Goal: Task Accomplishment & Management: Manage account settings

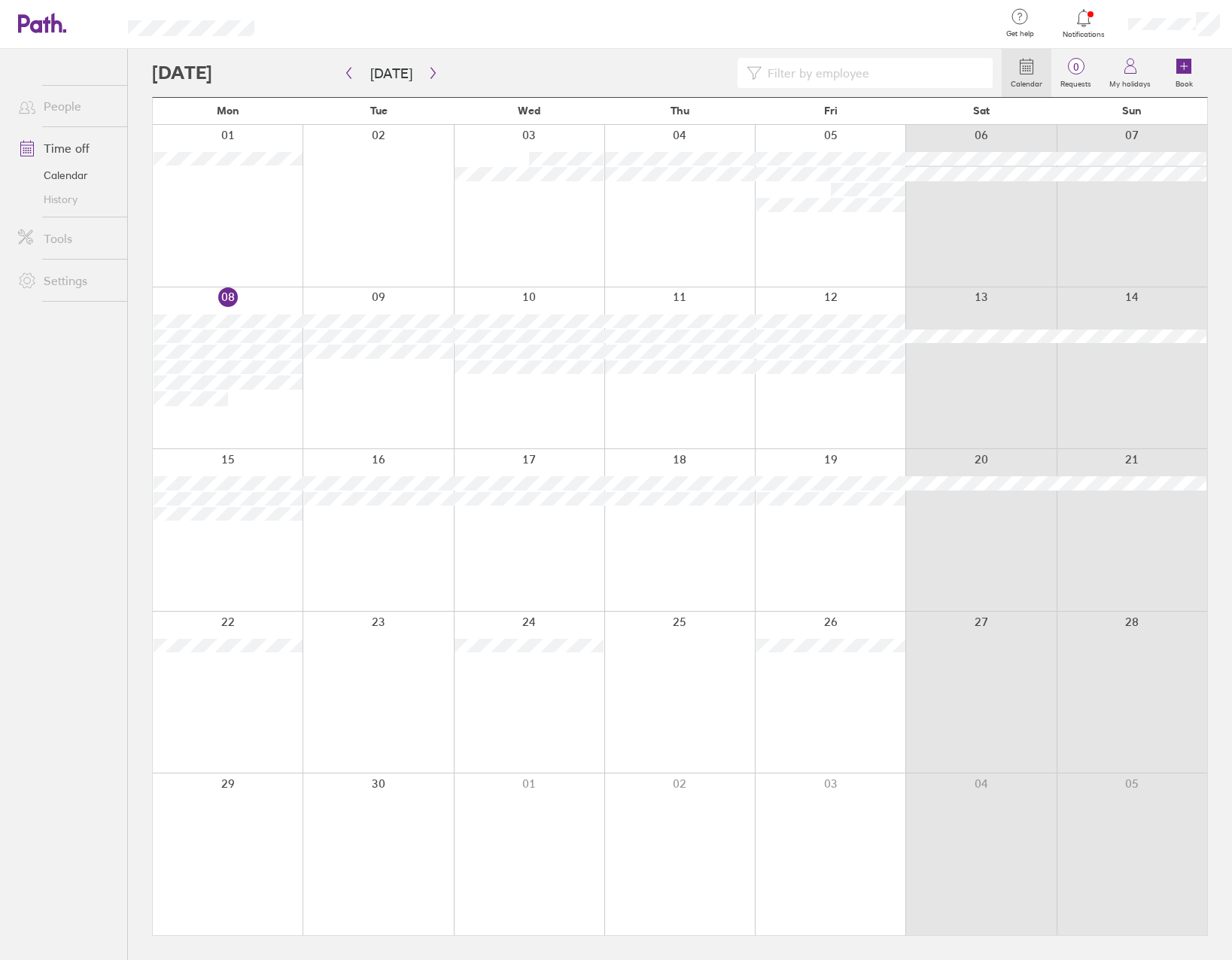
click at [410, 222] on div at bounding box center [378, 205] width 150 height 161
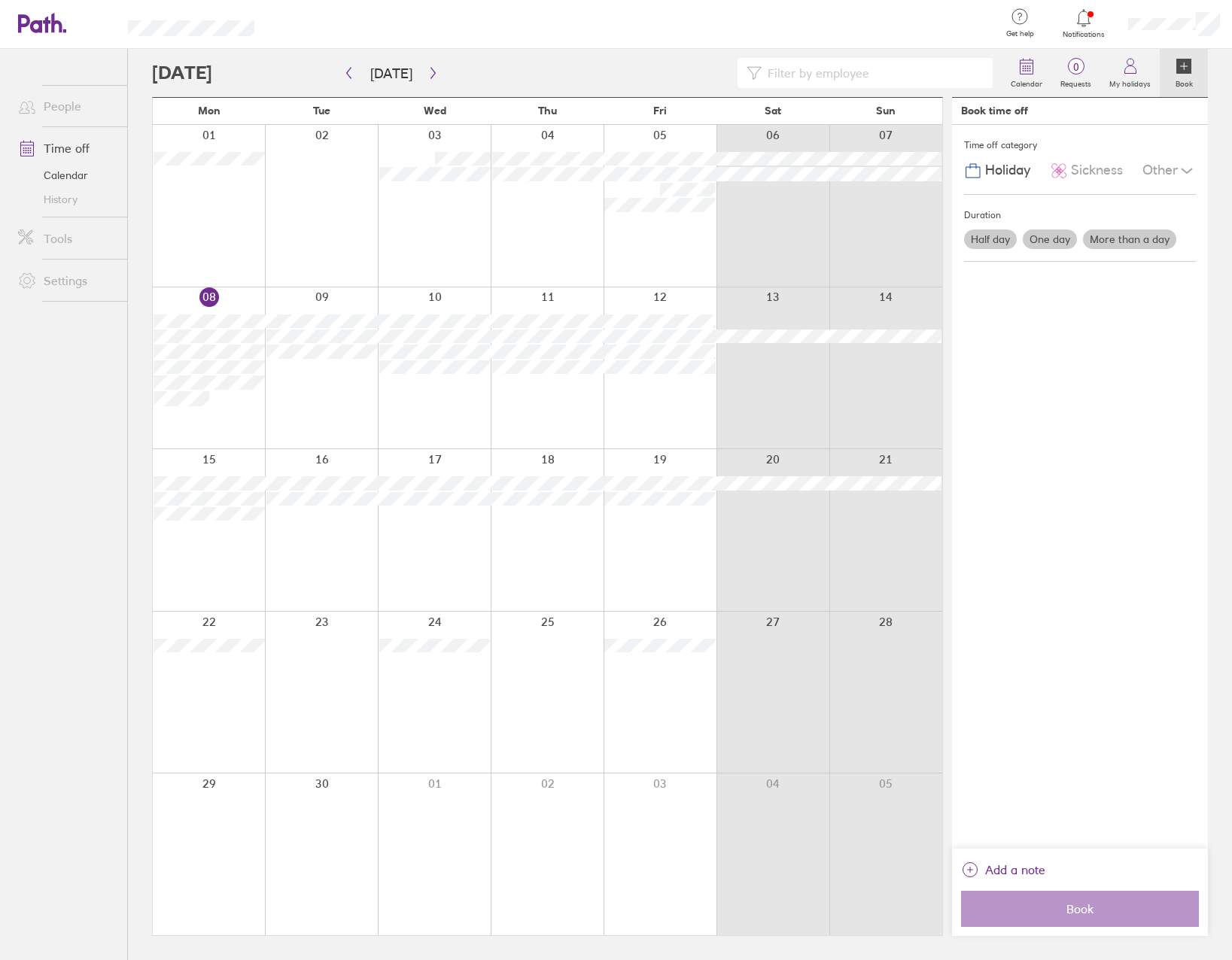
click at [307, 231] on div at bounding box center [321, 205] width 113 height 161
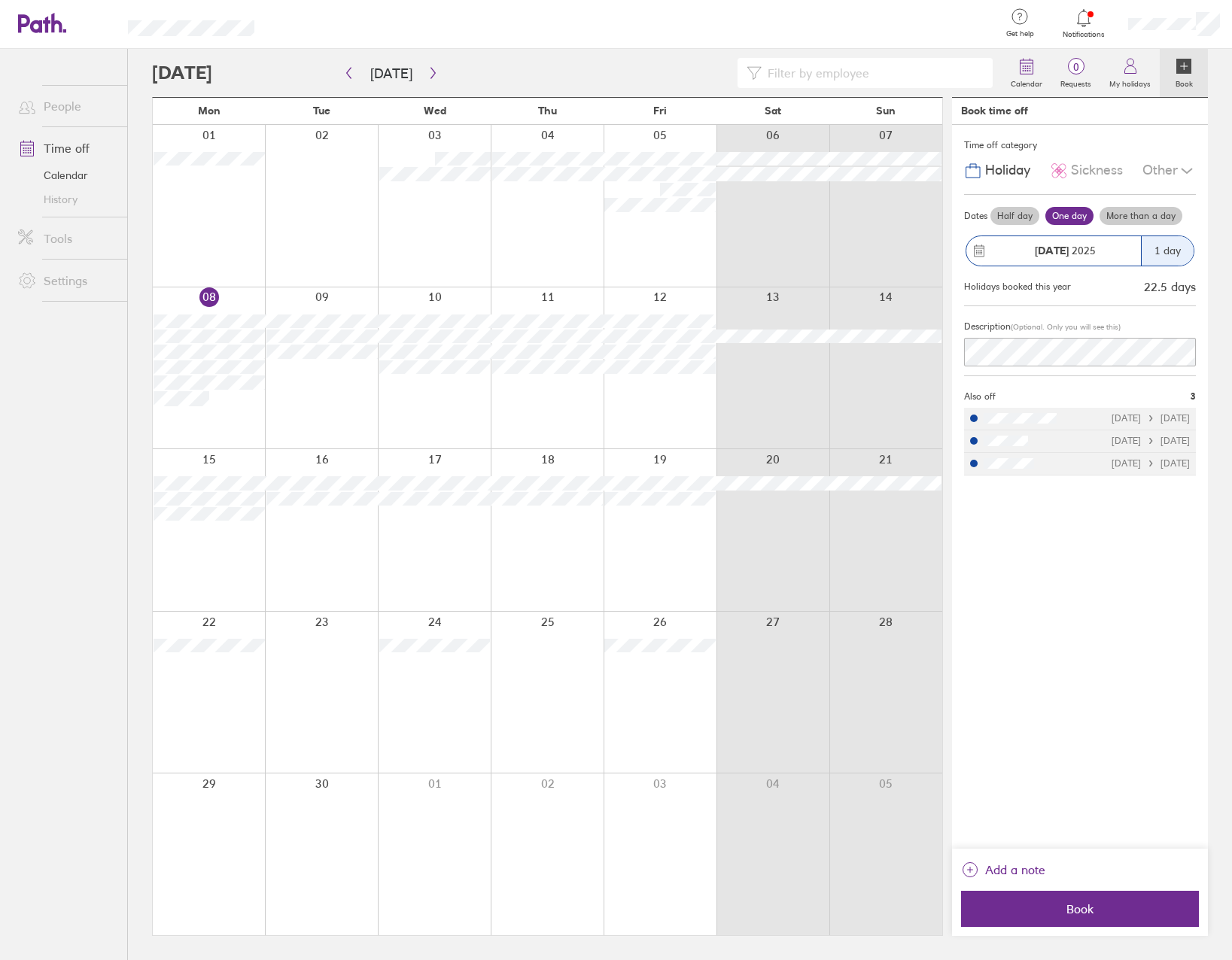
click at [208, 413] on div at bounding box center [209, 367] width 112 height 161
click at [229, 283] on div at bounding box center [209, 205] width 112 height 161
click at [311, 402] on div at bounding box center [321, 367] width 113 height 161
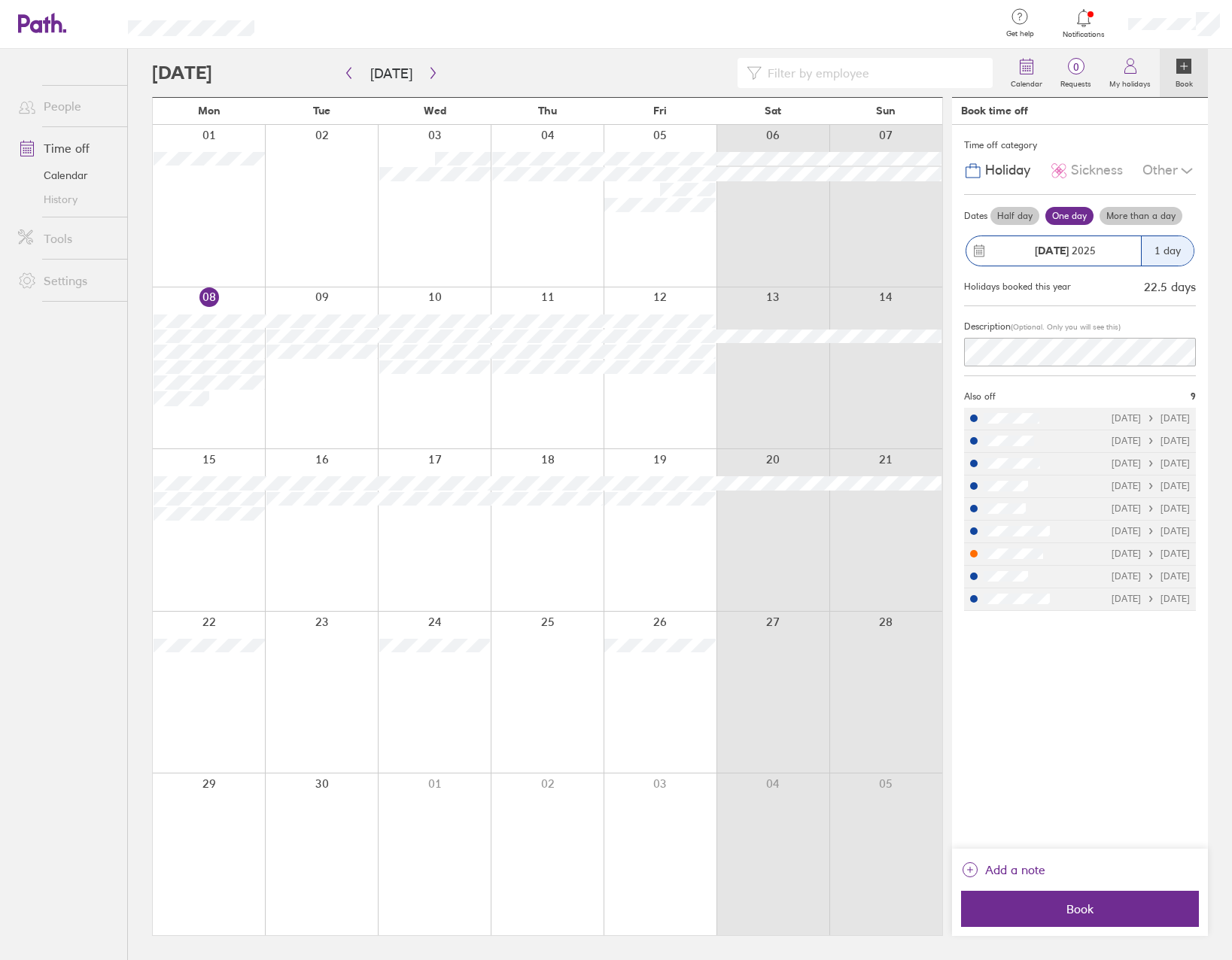
click at [1074, 21] on icon at bounding box center [1083, 17] width 18 height 18
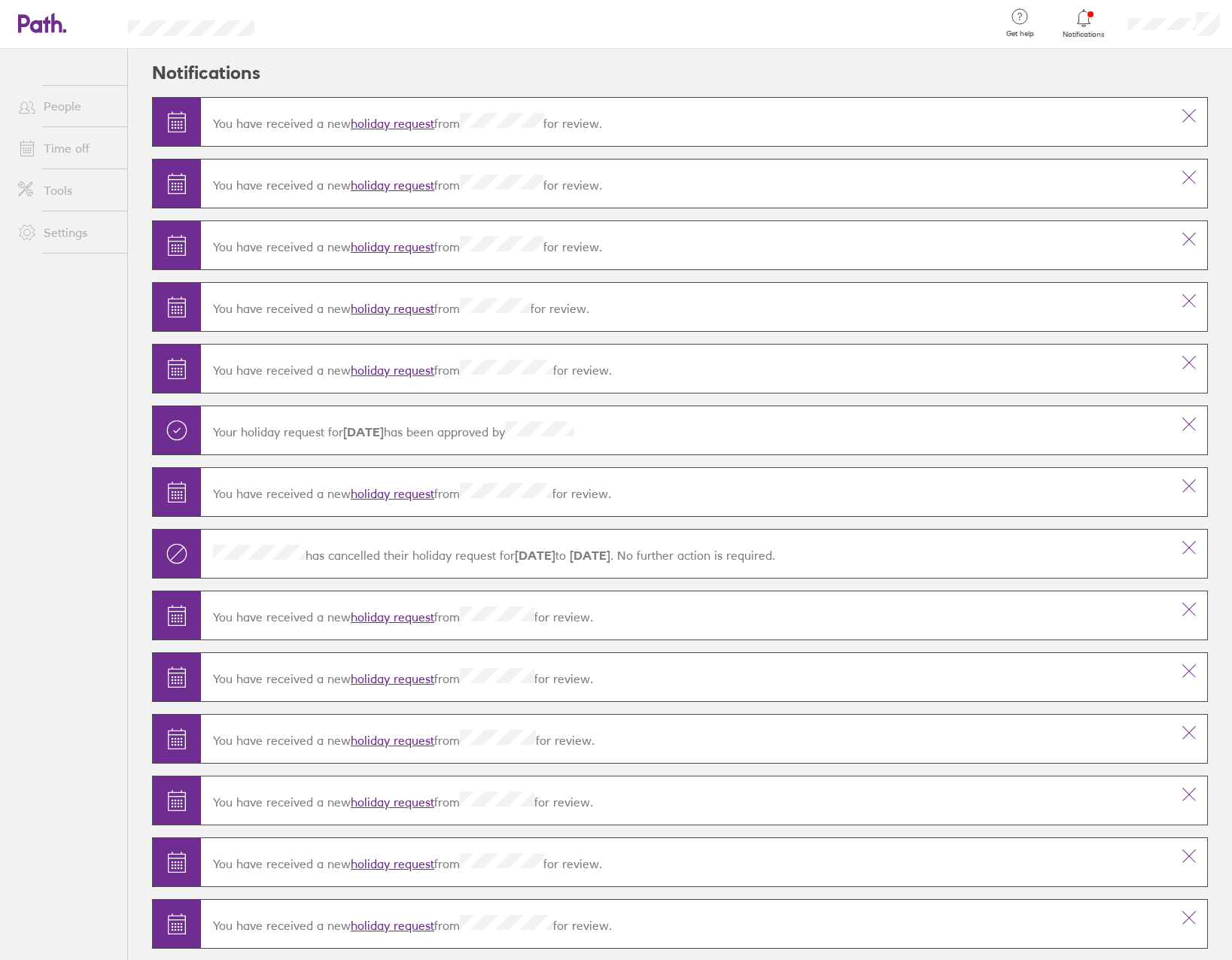
click at [62, 26] on icon at bounding box center [57, 23] width 11 height 19
